Goal: Information Seeking & Learning: Check status

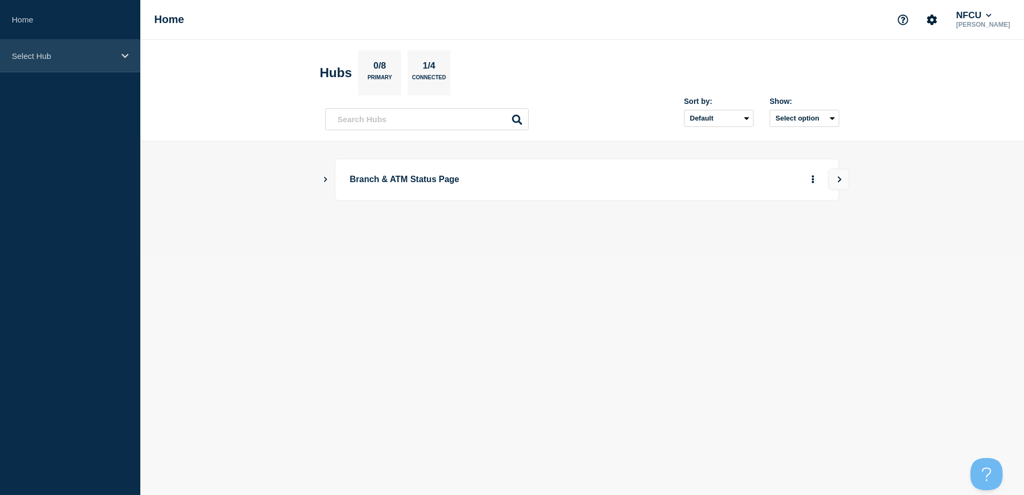
click at [116, 52] on div "Select Hub" at bounding box center [70, 56] width 140 height 33
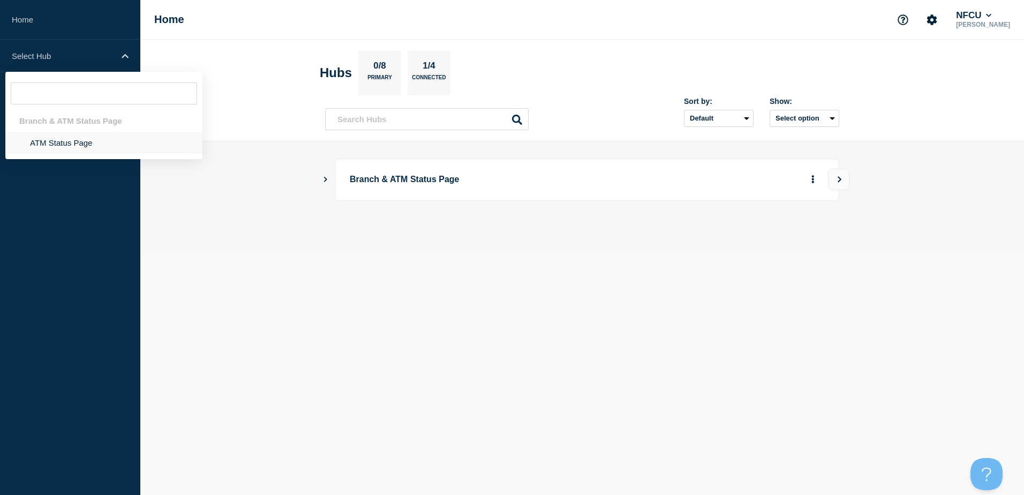
click at [73, 146] on li "ATM Status Page" at bounding box center [103, 143] width 197 height 22
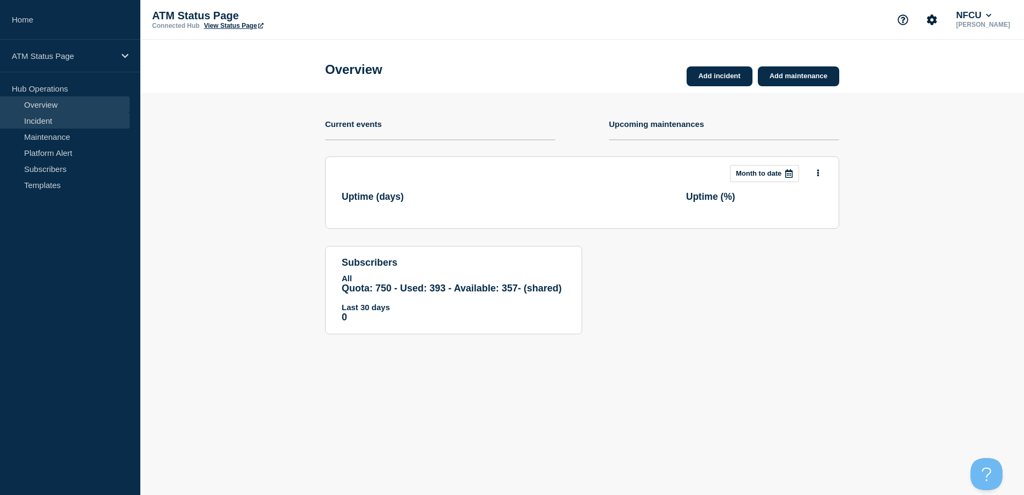
click at [78, 125] on link "Incident" at bounding box center [65, 120] width 130 height 16
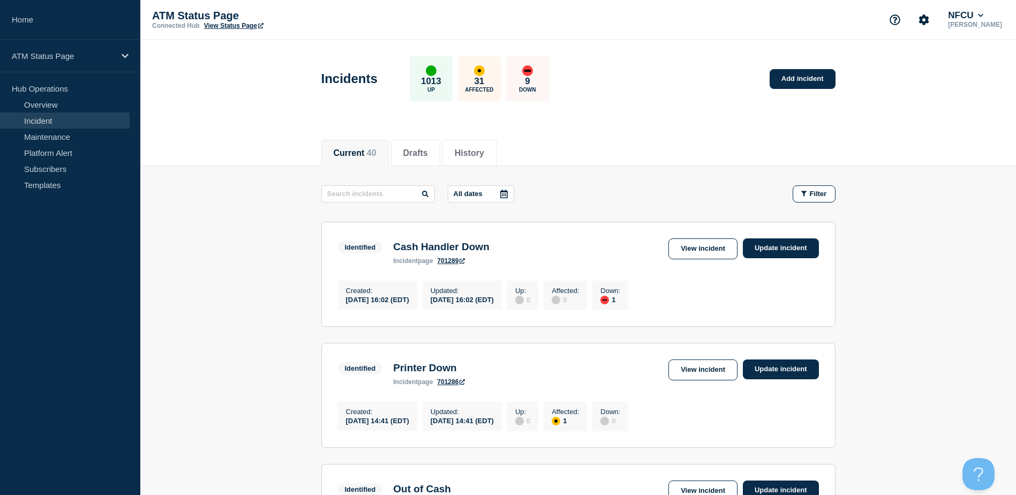
click at [508, 192] on icon at bounding box center [504, 194] width 9 height 9
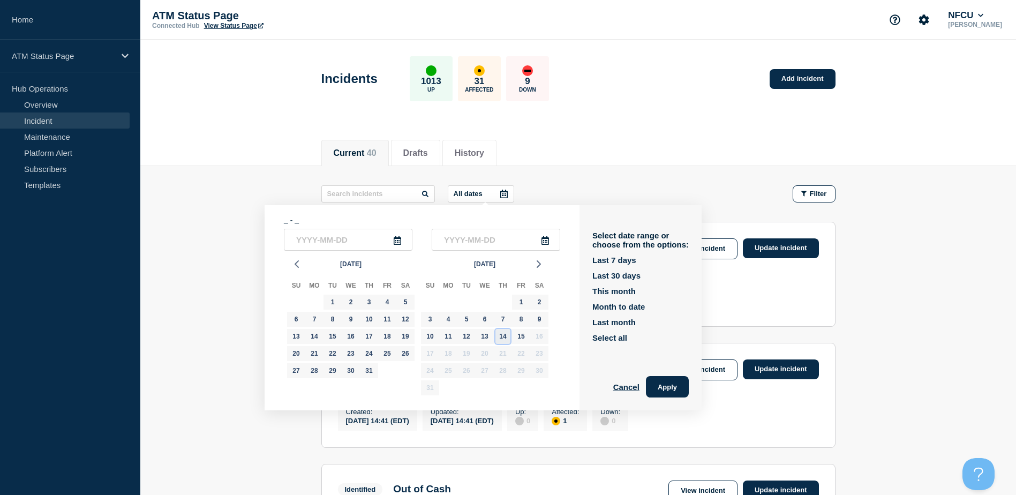
click at [506, 337] on div "14" at bounding box center [502, 336] width 15 height 15
type input "2025-08-14"
click at [506, 337] on div "14" at bounding box center [502, 336] width 15 height 15
type input "2025-08-14"
click at [676, 391] on button "Apply" at bounding box center [667, 386] width 43 height 21
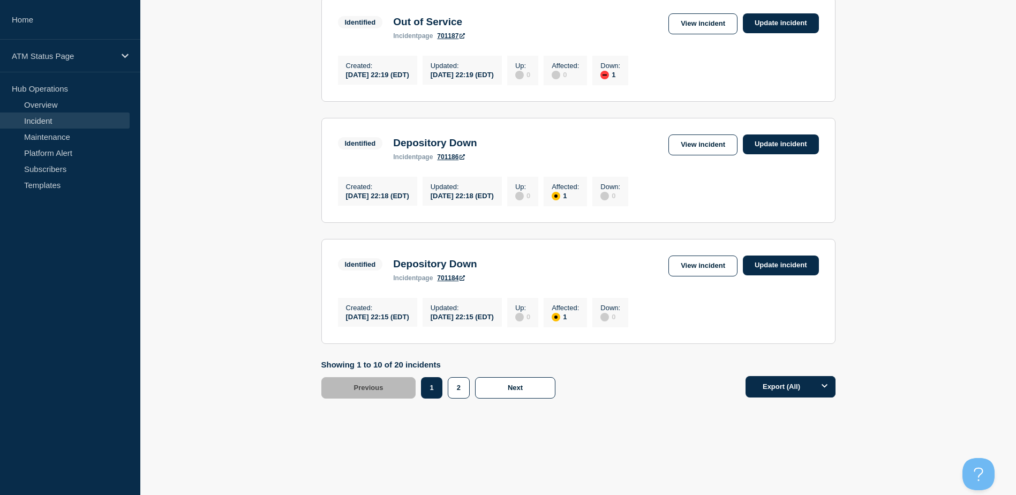
scroll to position [1109, 0]
click at [459, 384] on button "2" at bounding box center [459, 387] width 22 height 21
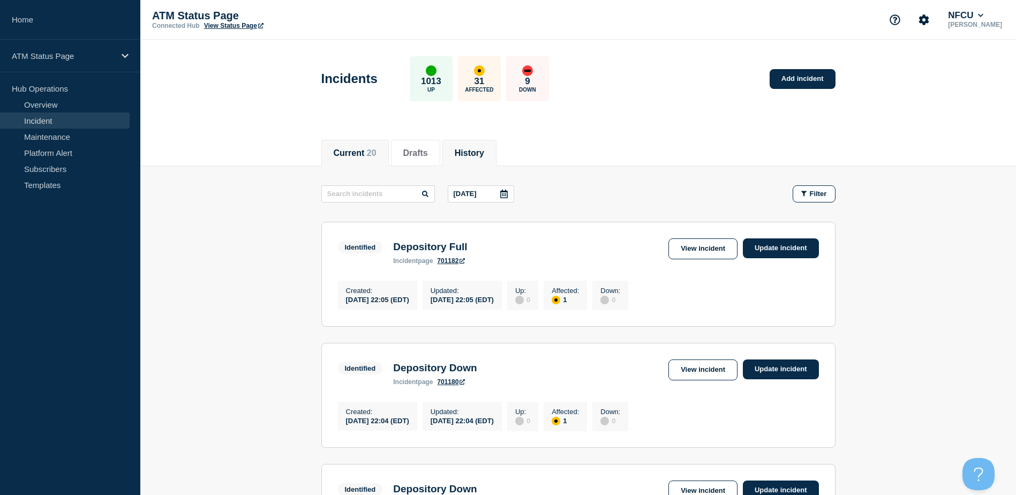
click at [483, 158] on li "History" at bounding box center [469, 153] width 54 height 26
click at [508, 195] on icon at bounding box center [504, 194] width 9 height 9
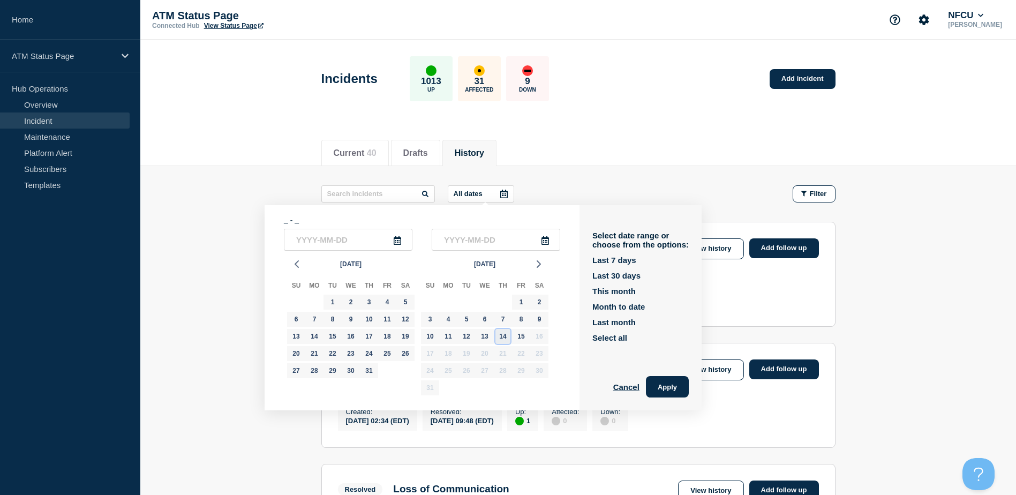
click at [503, 335] on div "14" at bounding box center [502, 336] width 15 height 15
type input "2025-08-14"
click at [503, 335] on div "14" at bounding box center [502, 336] width 15 height 15
type input "2025-08-14"
click at [661, 384] on button "Apply" at bounding box center [667, 386] width 43 height 21
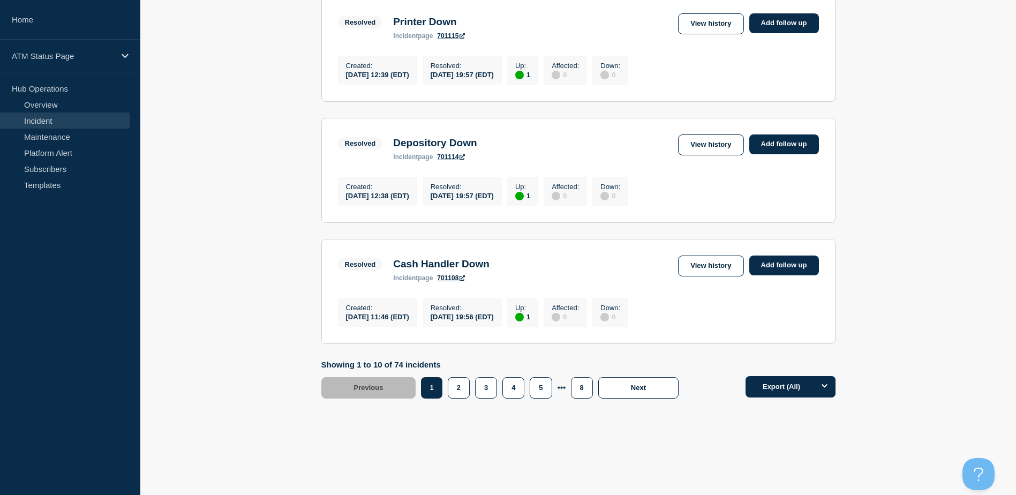
scroll to position [1109, 0]
click at [456, 385] on button "2" at bounding box center [459, 387] width 22 height 21
click at [481, 387] on button "3" at bounding box center [486, 387] width 22 height 21
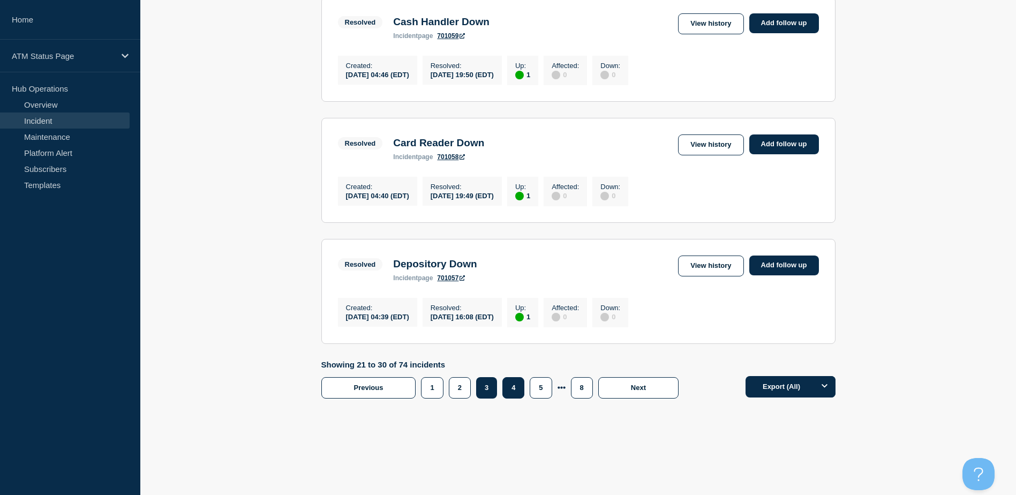
click at [506, 387] on button "4" at bounding box center [513, 387] width 22 height 21
click at [533, 389] on button "5" at bounding box center [541, 387] width 22 height 21
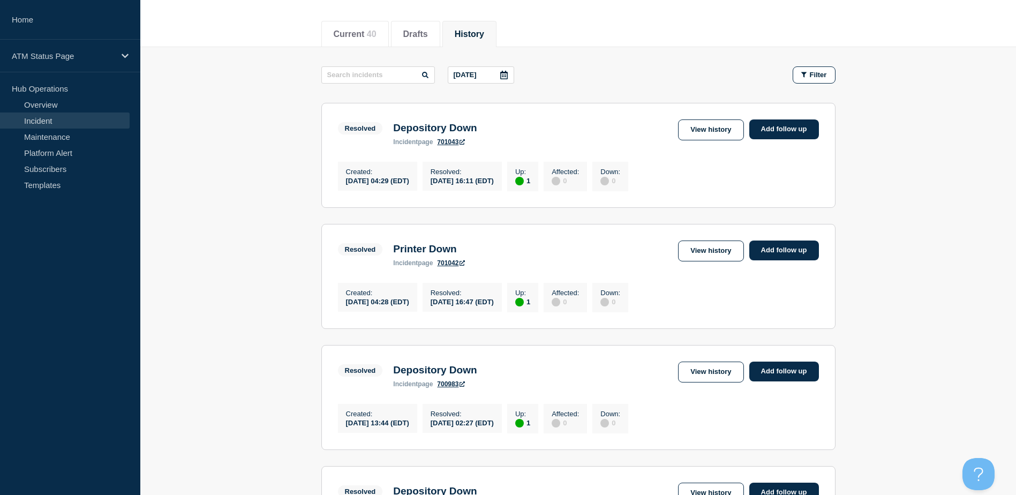
scroll to position [111, 0]
